Goal: Task Accomplishment & Management: Use online tool/utility

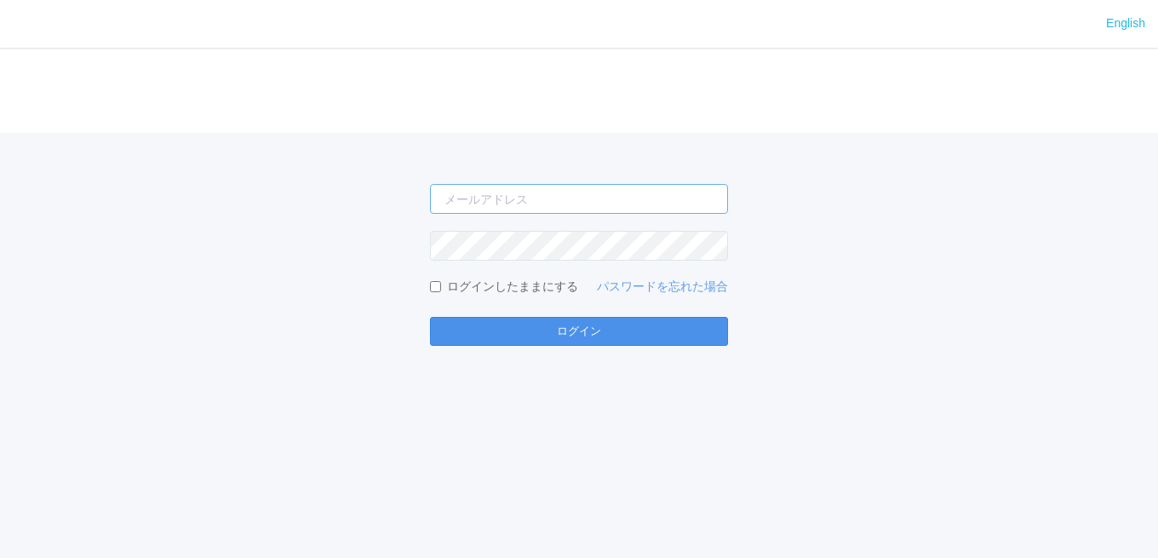
type input "[EMAIL_ADDRESS][DOMAIN_NAME]"
click at [540, 323] on button "ログイン" at bounding box center [579, 331] width 298 height 29
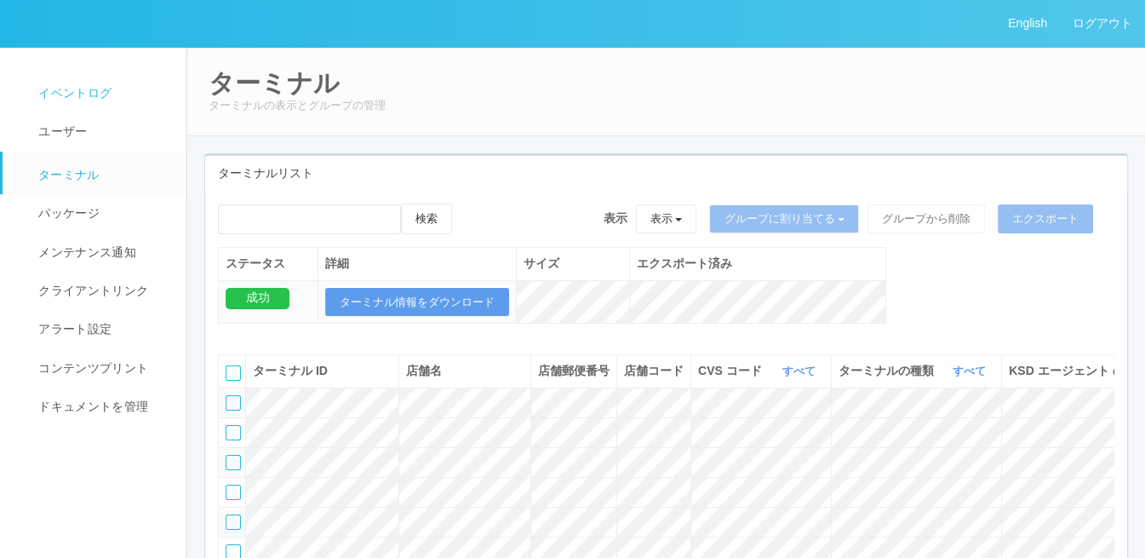
click at [116, 91] on link "イベントログ" at bounding box center [102, 93] width 199 height 38
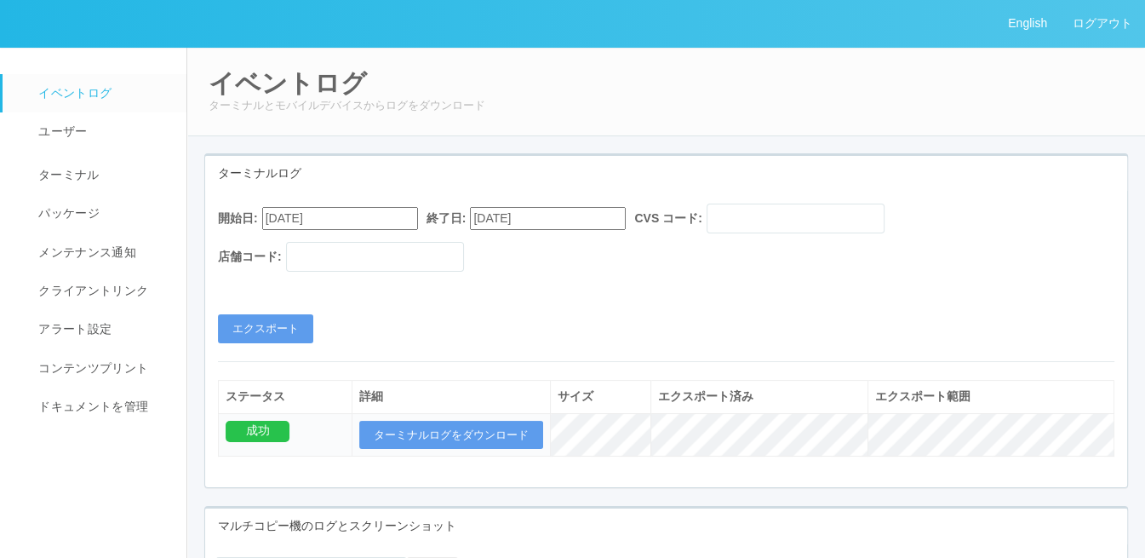
click at [361, 221] on input "08/04/2025" at bounding box center [340, 218] width 156 height 23
type input "09/04/2025"
click at [292, 319] on button "エクスポート" at bounding box center [265, 328] width 95 height 29
click at [503, 432] on button "ターミナルログをダウンロード" at bounding box center [451, 435] width 184 height 29
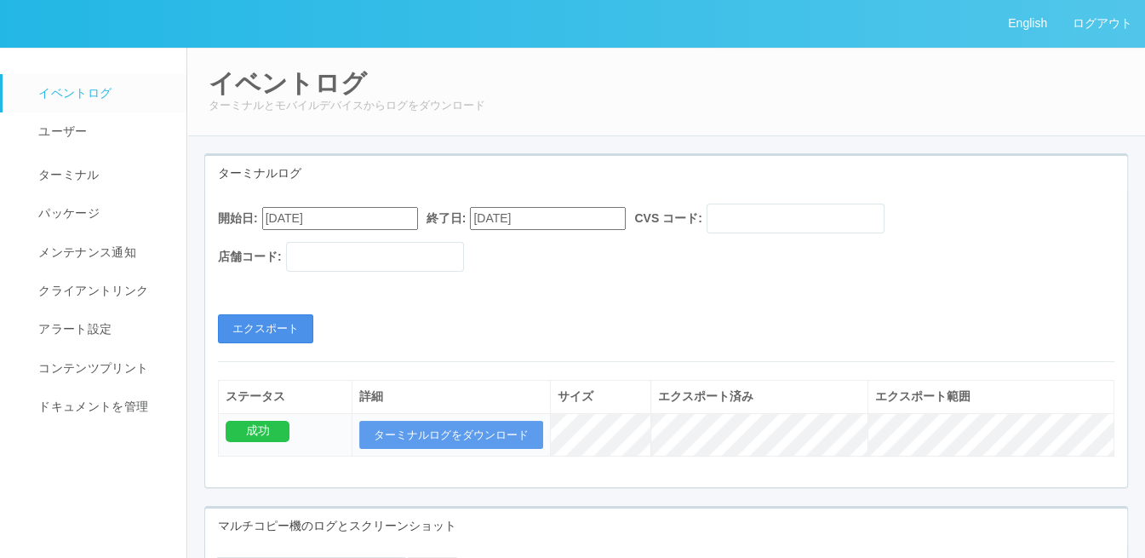
click at [290, 325] on button "エクスポート" at bounding box center [265, 328] width 95 height 29
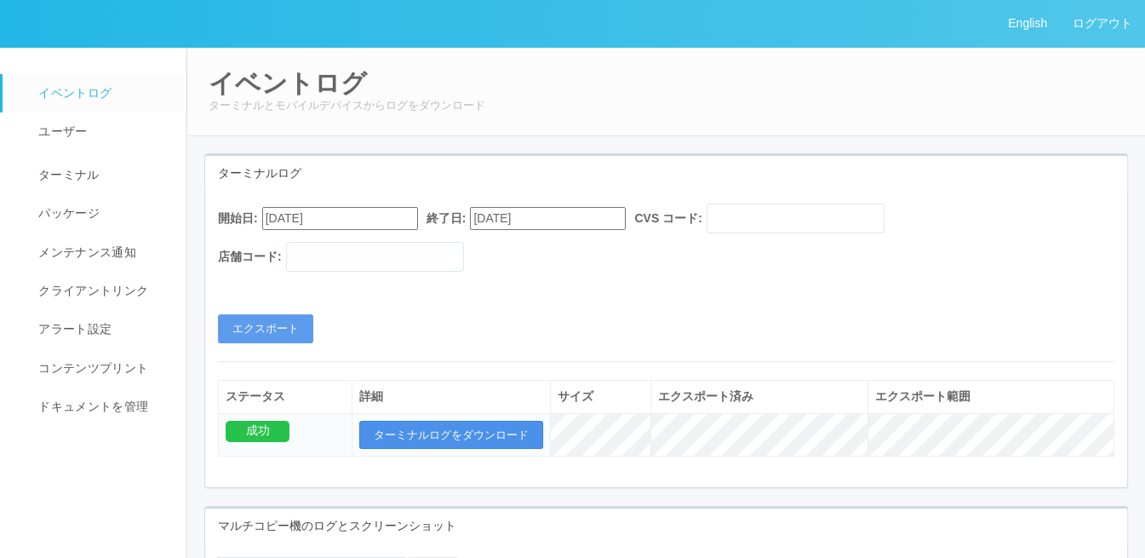
click at [451, 427] on button "ターミナルログをダウンロード" at bounding box center [451, 435] width 184 height 29
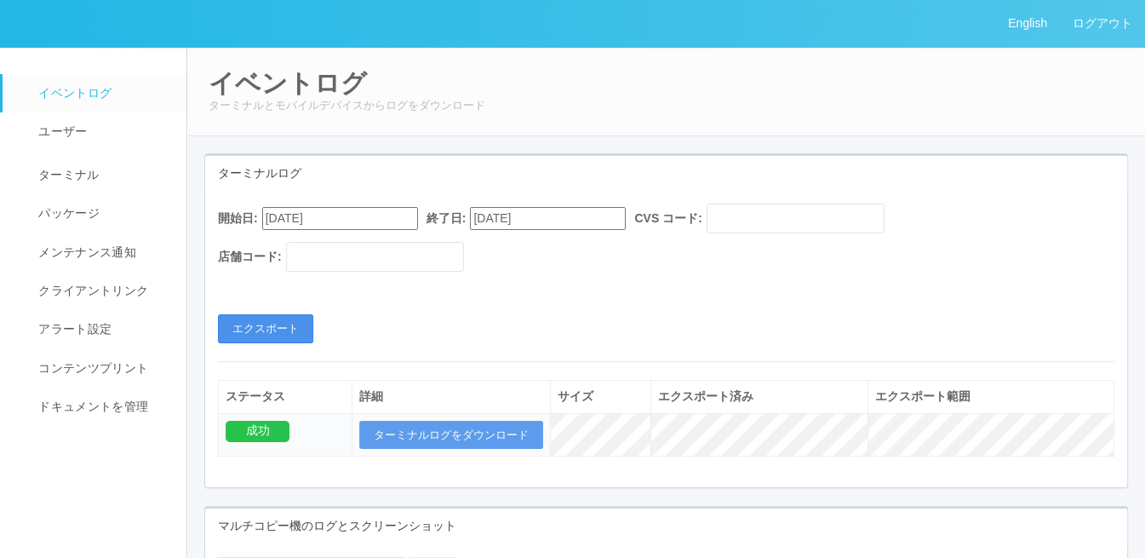
click at [273, 330] on button "エクスポート" at bounding box center [265, 328] width 95 height 29
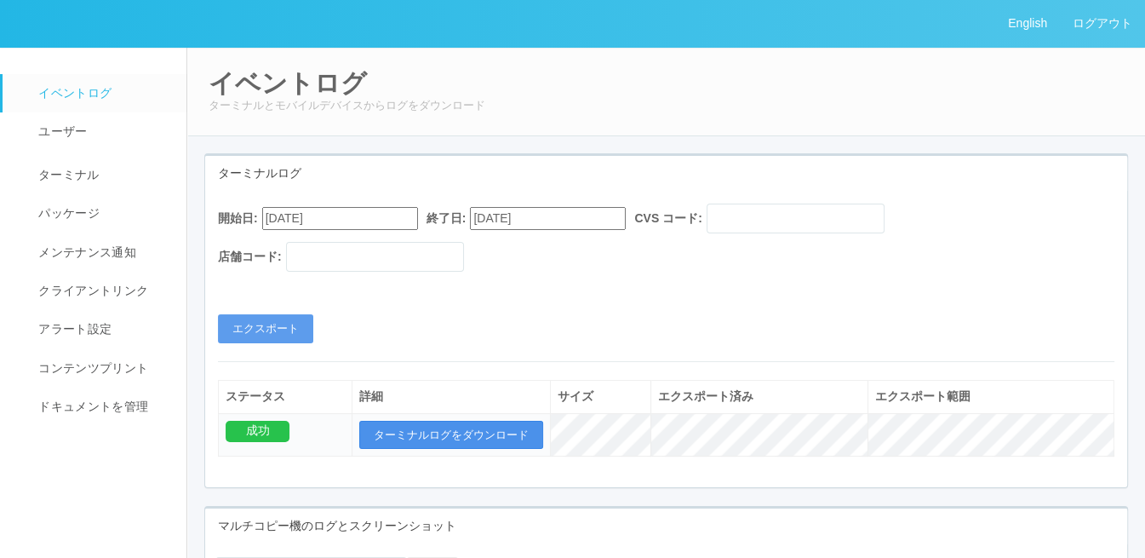
click at [461, 431] on button "ターミナルログをダウンロード" at bounding box center [451, 435] width 184 height 29
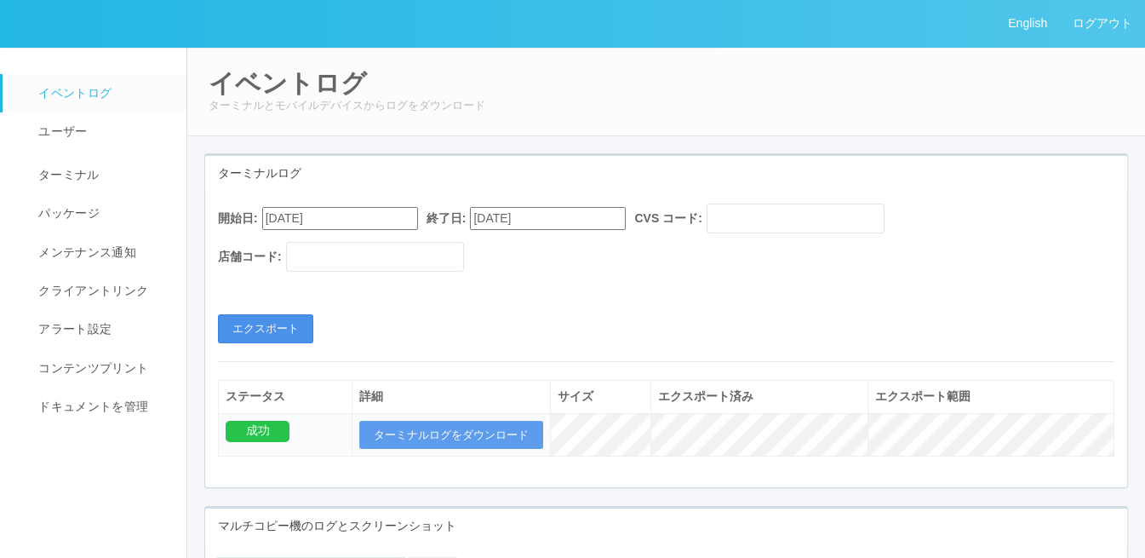
click at [255, 323] on button "エクスポート" at bounding box center [265, 328] width 95 height 29
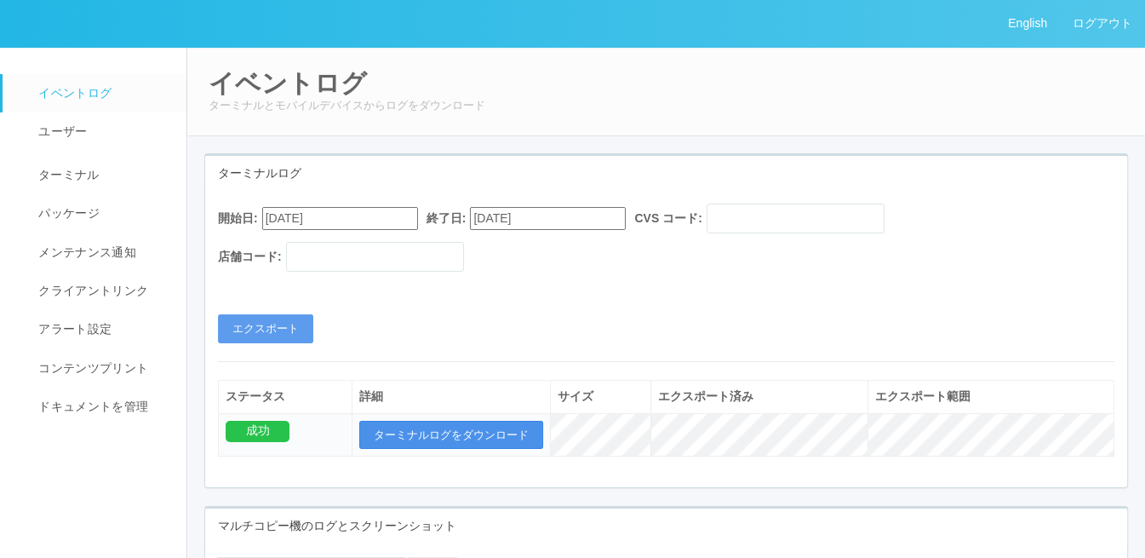
click at [426, 428] on button "ターミナルログをダウンロード" at bounding box center [451, 435] width 184 height 29
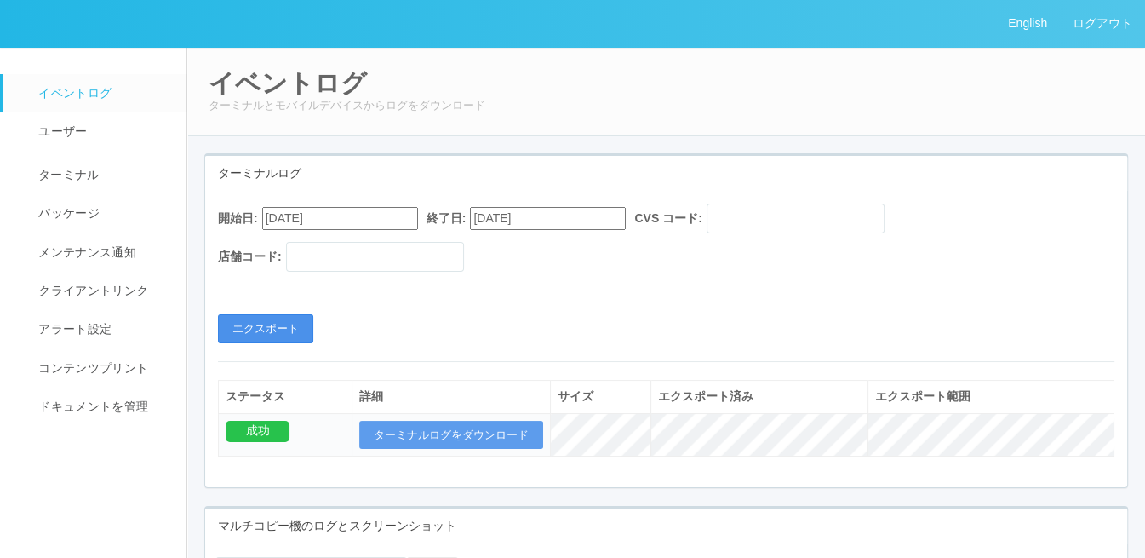
click at [295, 314] on button "エクスポート" at bounding box center [265, 328] width 95 height 29
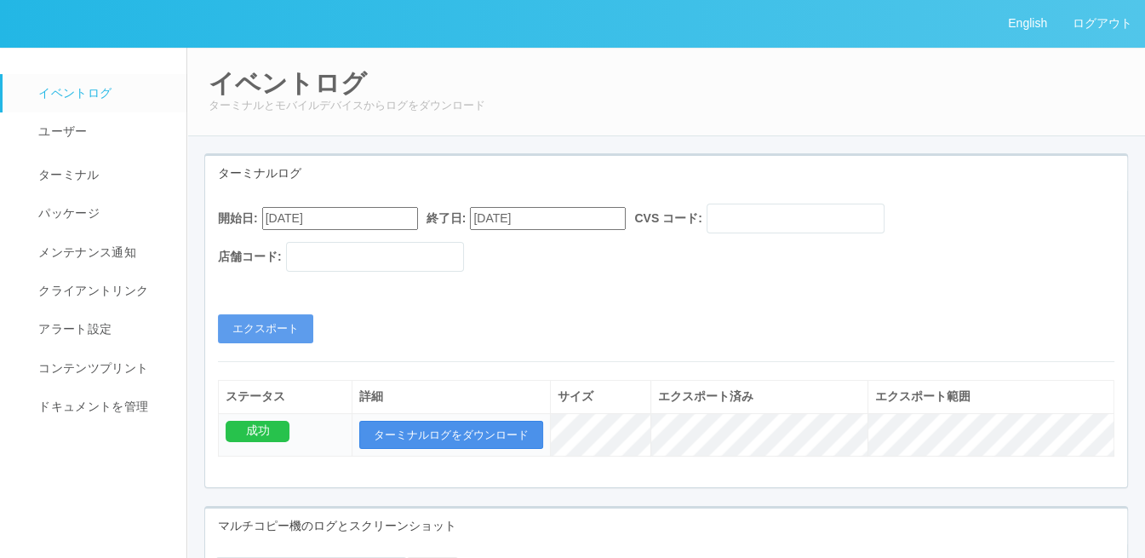
click at [500, 423] on button "ターミナルログをダウンロード" at bounding box center [451, 435] width 184 height 29
click at [652, 325] on div "開始日: 09/04/2025 終了日: 09/04/2025 CVS コード: 店舗コード: エクスポート" at bounding box center [666, 274] width 922 height 140
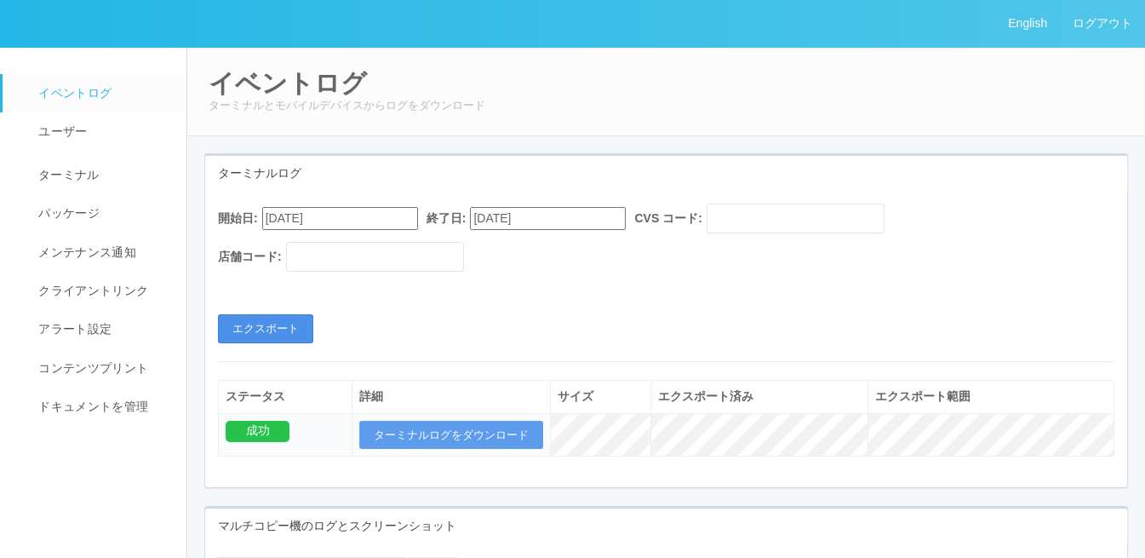
click at [284, 337] on button "エクスポート" at bounding box center [265, 328] width 95 height 29
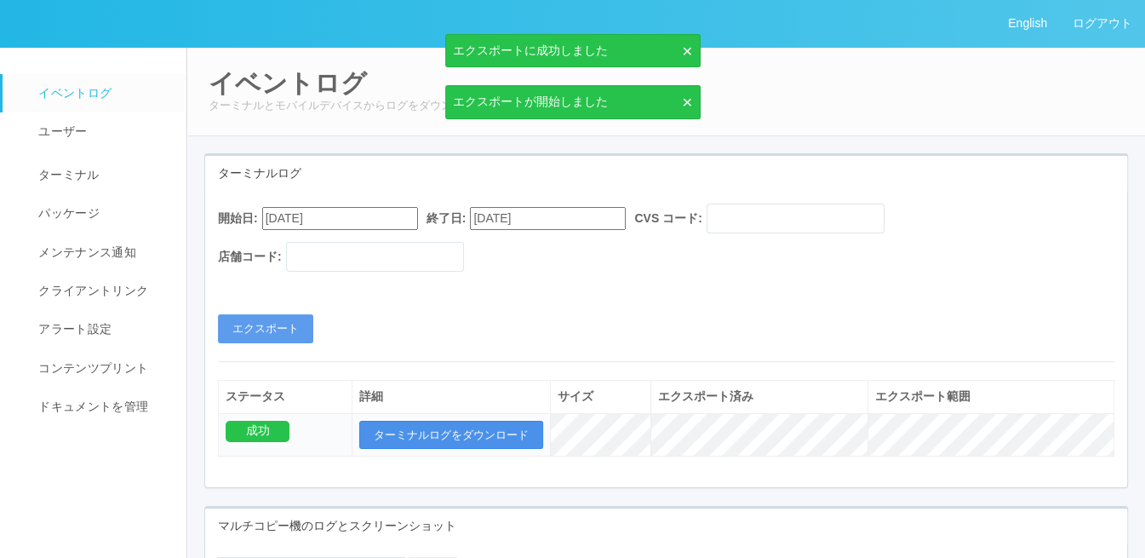
click at [477, 422] on button "ターミナルログをダウンロード" at bounding box center [451, 435] width 184 height 29
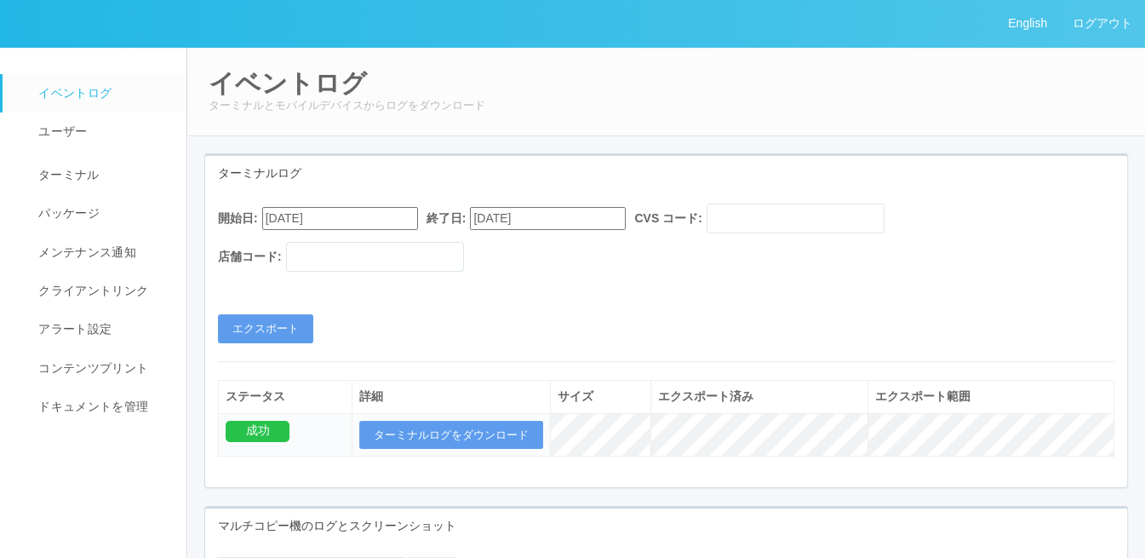
click at [525, 322] on div "開始日: 09/04/2025 終了日: 09/04/2025 CVS コード: 店舗コード: エクスポート" at bounding box center [666, 274] width 922 height 140
click at [298, 332] on button "エクスポート" at bounding box center [265, 328] width 95 height 29
click at [492, 431] on button "ターミナルログをダウンロード" at bounding box center [451, 435] width 184 height 29
click at [708, 191] on div "開始日: 09/04/2025 終了日: 09/04/2025 CVS コード: 店舗コード: エクスポート ステータス 詳細 サイズ エクスポート済み エク…" at bounding box center [666, 339] width 922 height 296
click at [281, 333] on button "エクスポート" at bounding box center [265, 328] width 95 height 29
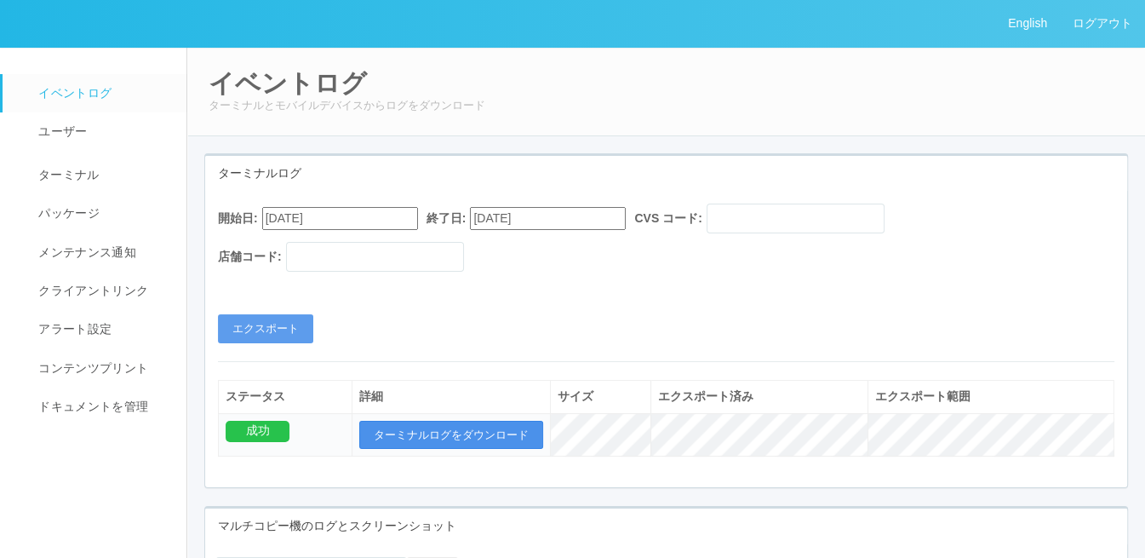
click at [477, 427] on button "ターミナルログをダウンロード" at bounding box center [451, 435] width 184 height 29
click at [617, 63] on div "イベントログ ターミナルとモバイルデバイスからログをダウンロード" at bounding box center [666, 91] width 960 height 89
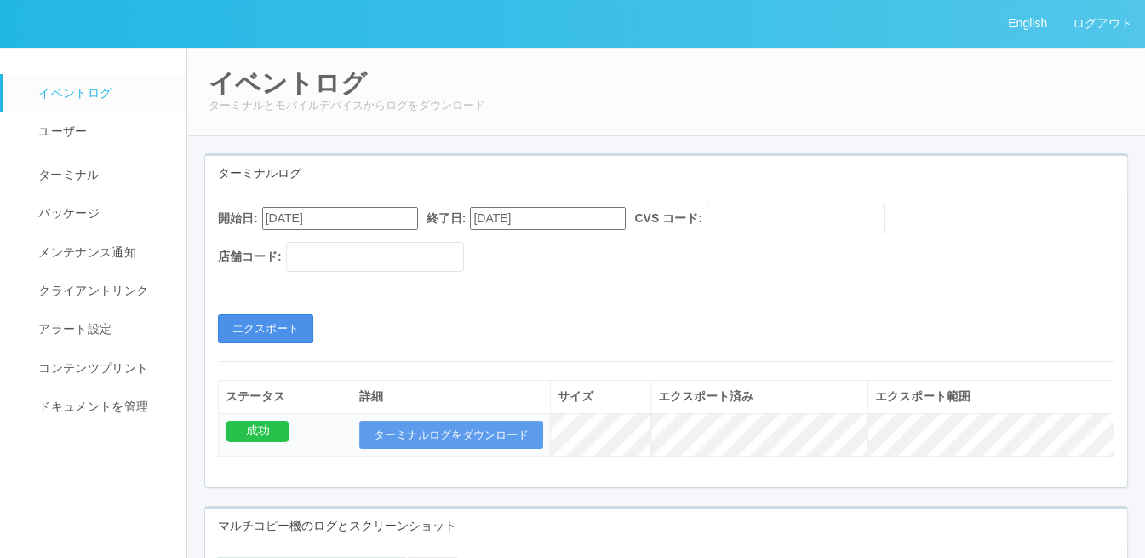
click at [296, 323] on button "エクスポート" at bounding box center [265, 328] width 95 height 29
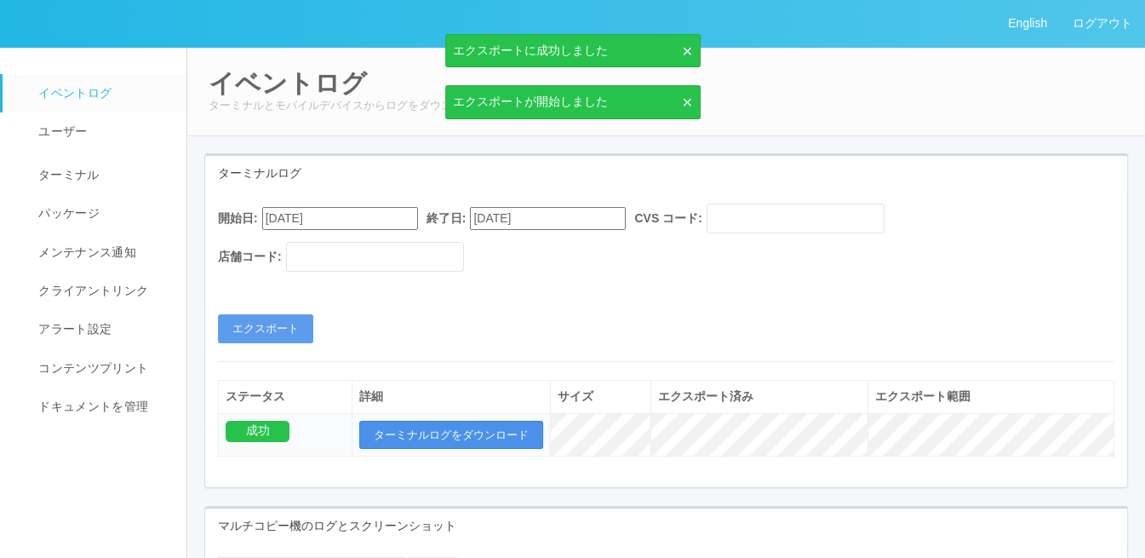
click at [465, 437] on button "ターミナルログをダウンロード" at bounding box center [451, 435] width 184 height 29
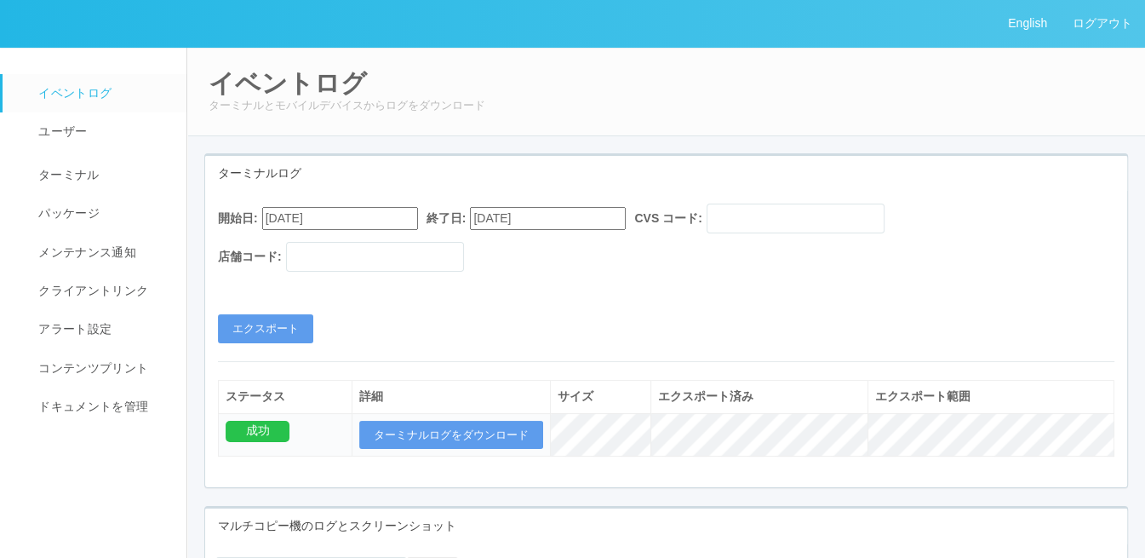
click at [739, 115] on div "イベントログ ターミナルとモバイルデバイスからログをダウンロード" at bounding box center [666, 91] width 960 height 89
click at [272, 333] on button "エクスポート" at bounding box center [265, 328] width 95 height 29
click at [467, 426] on button "ターミナルログをダウンロード" at bounding box center [451, 435] width 184 height 29
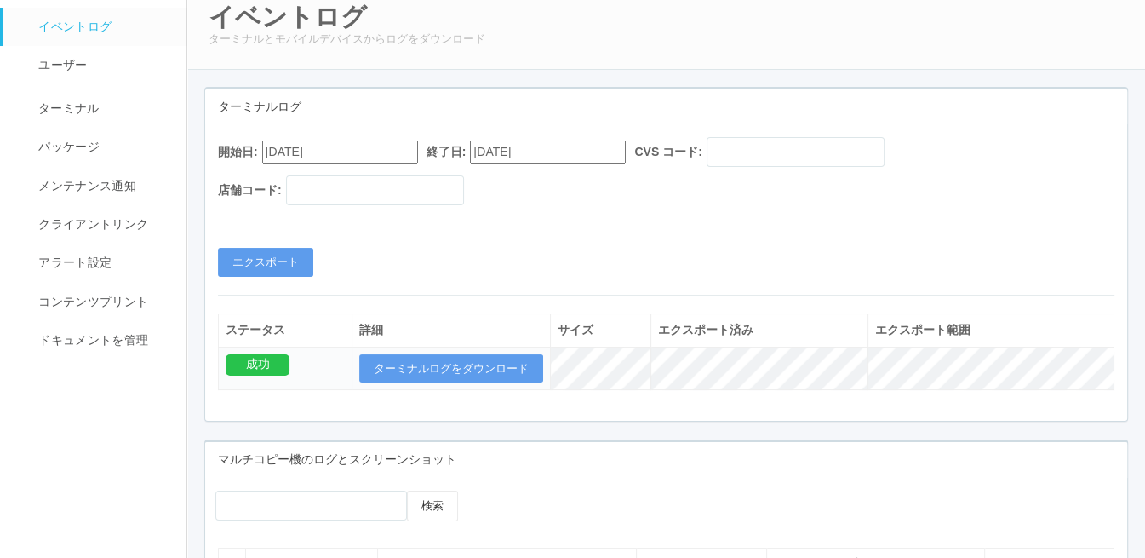
scroll to position [85, 0]
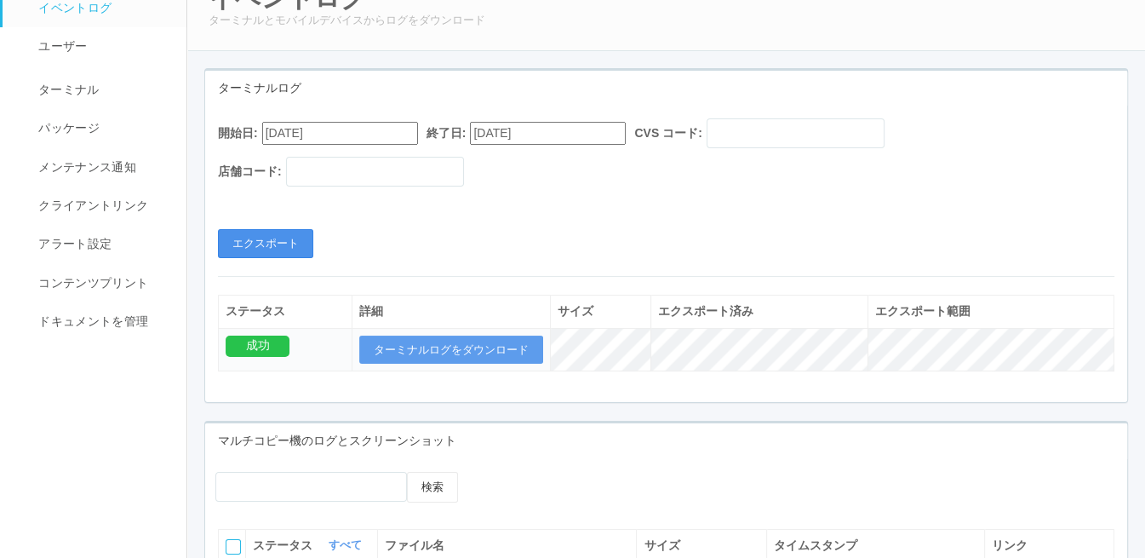
click at [296, 234] on button "エクスポート" at bounding box center [265, 243] width 95 height 29
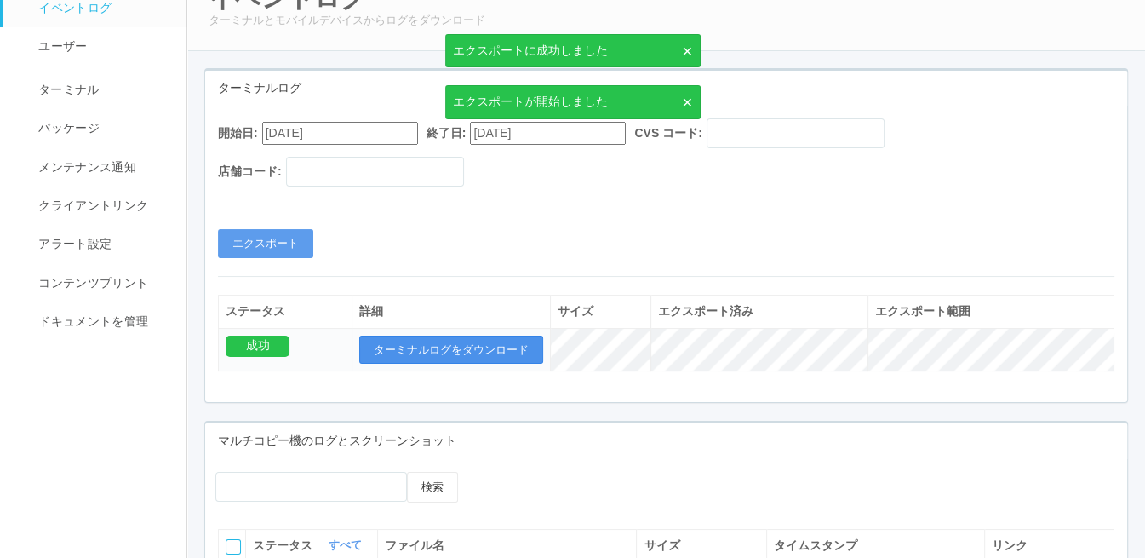
click at [445, 353] on button "ターミナルログをダウンロード" at bounding box center [451, 349] width 184 height 29
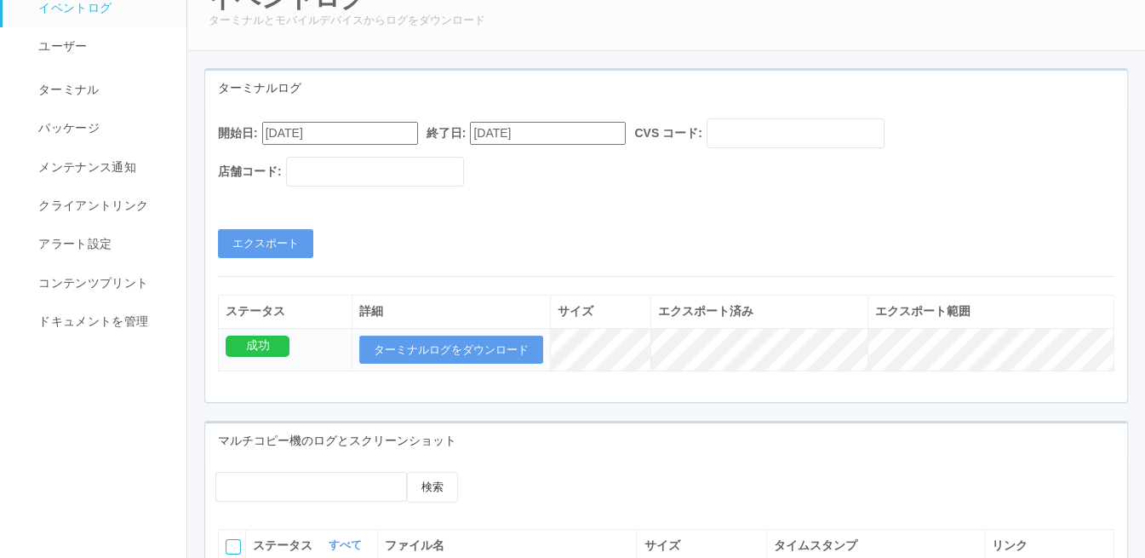
click at [1104, 62] on div "イベントログ ターミナルとモバイルデバイスからログをダウンロード ターミナルログ 開始日: 09/04/2025 終了日: 09/04/2025 CVS コー…" at bounding box center [666, 459] width 958 height 995
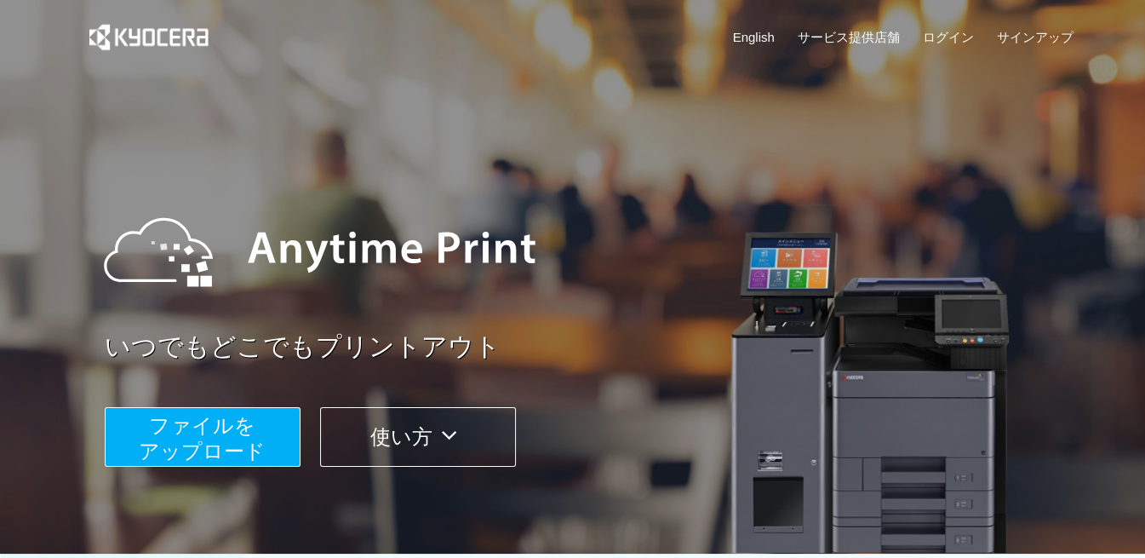
click at [182, 416] on span "ファイルを ​​アップロード" at bounding box center [202, 438] width 127 height 49
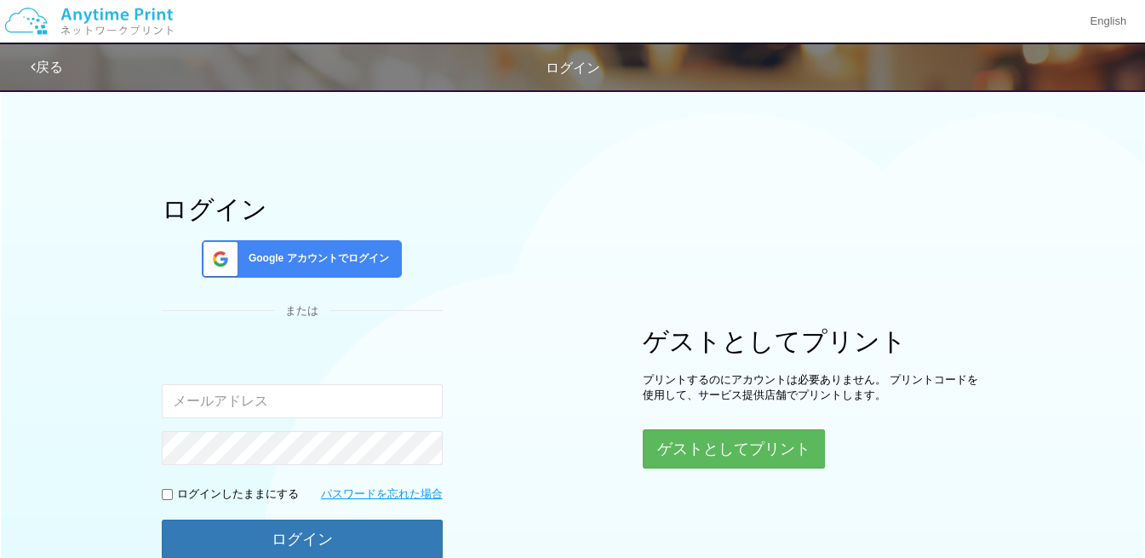
type input "[EMAIL_ADDRESS][DOMAIN_NAME]"
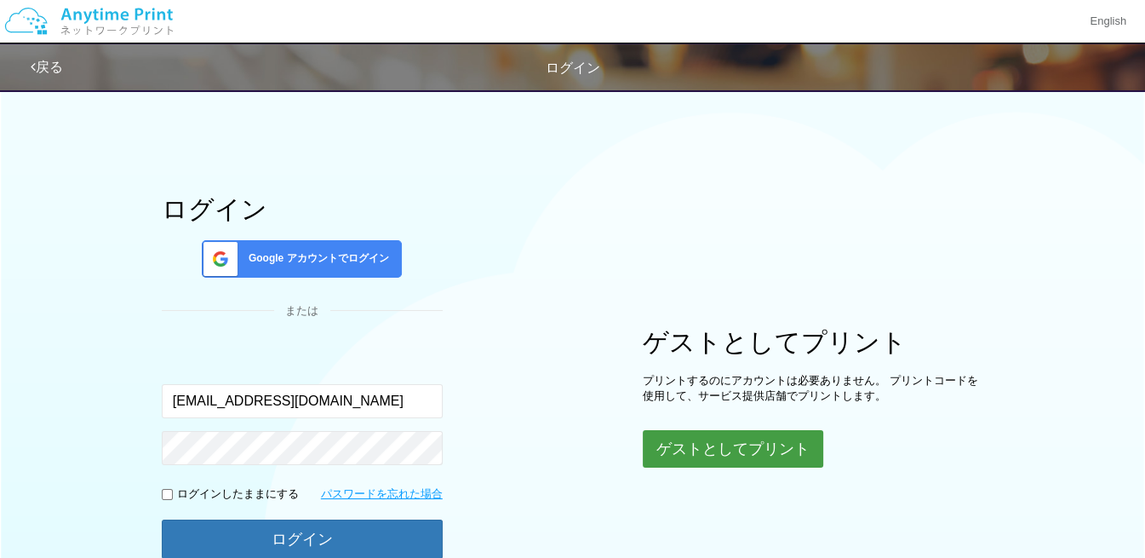
click at [663, 444] on button "ゲストとしてプリント" at bounding box center [733, 448] width 181 height 37
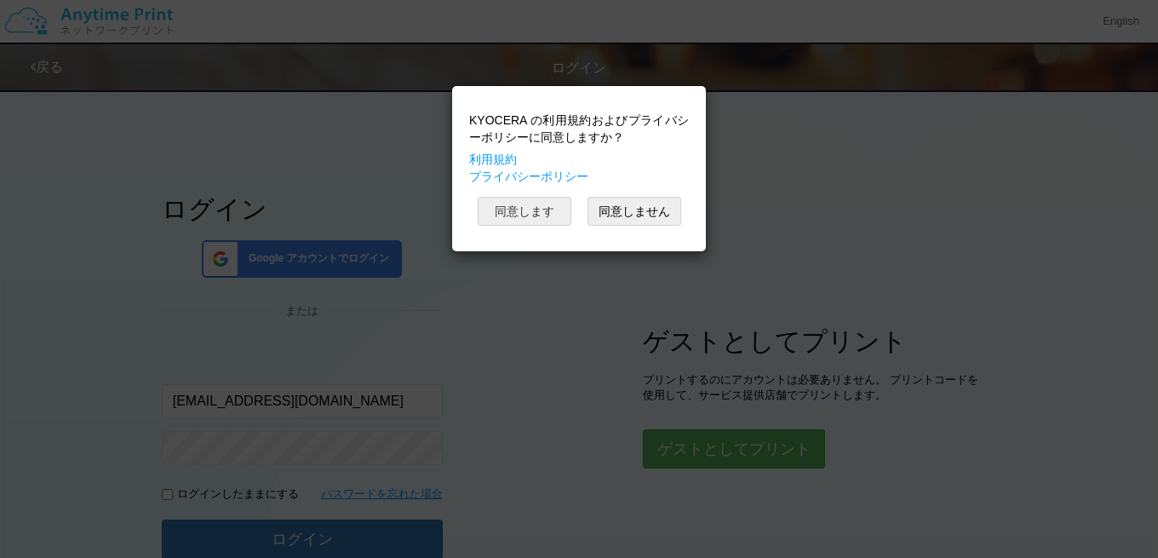
click at [525, 224] on button "同意します" at bounding box center [525, 211] width 94 height 29
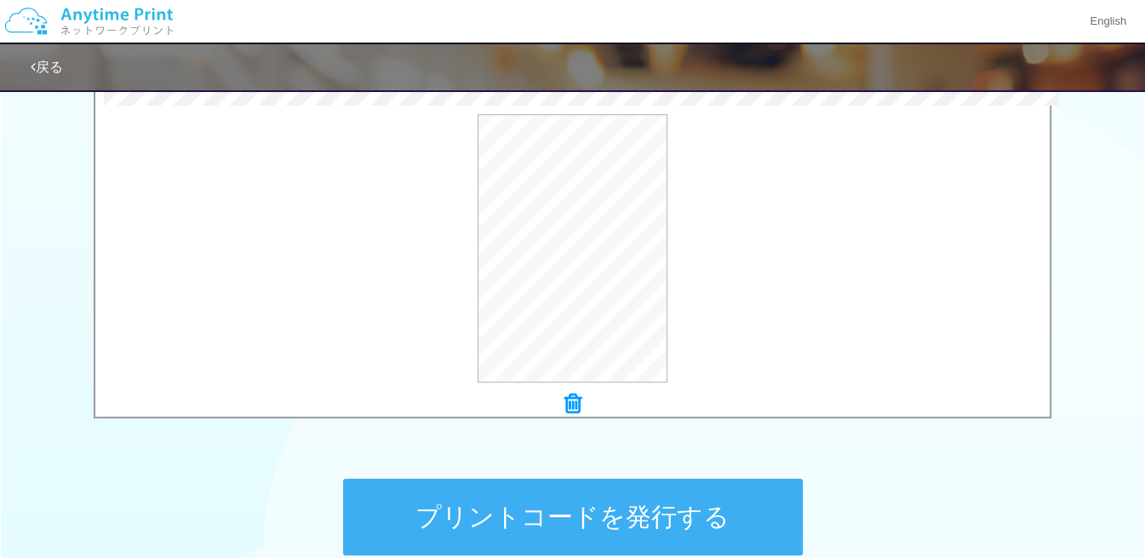
scroll to position [651, 0]
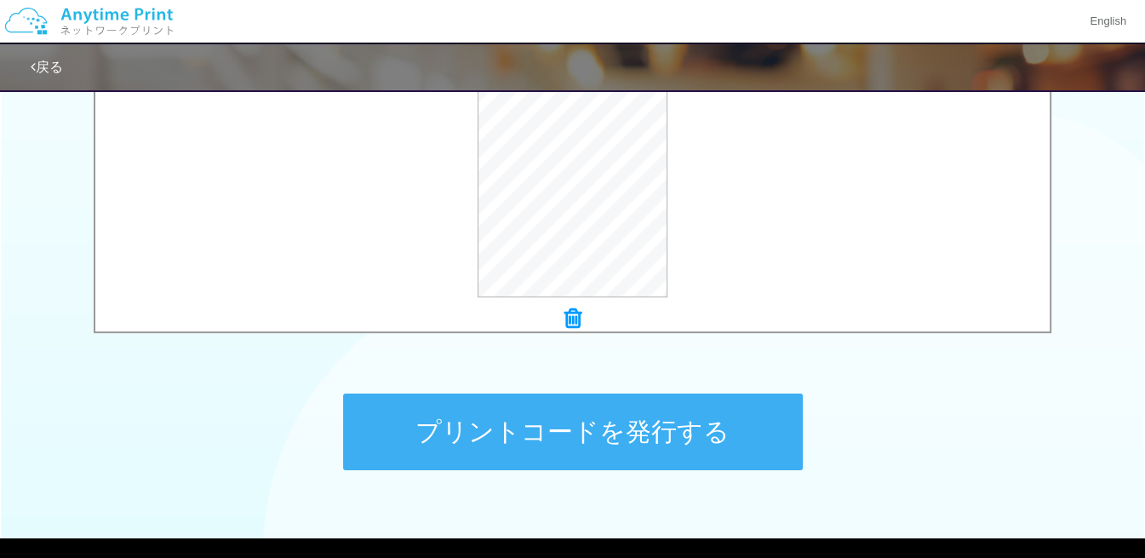
click at [686, 404] on button "プリントコードを発行する" at bounding box center [573, 431] width 460 height 77
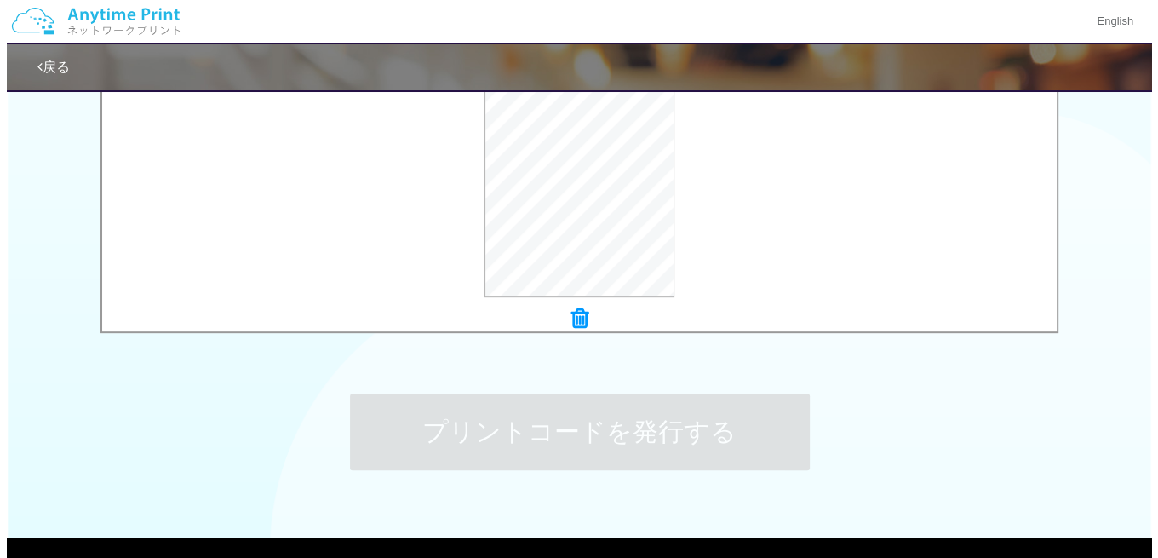
scroll to position [0, 0]
